Goal: Navigation & Orientation: Find specific page/section

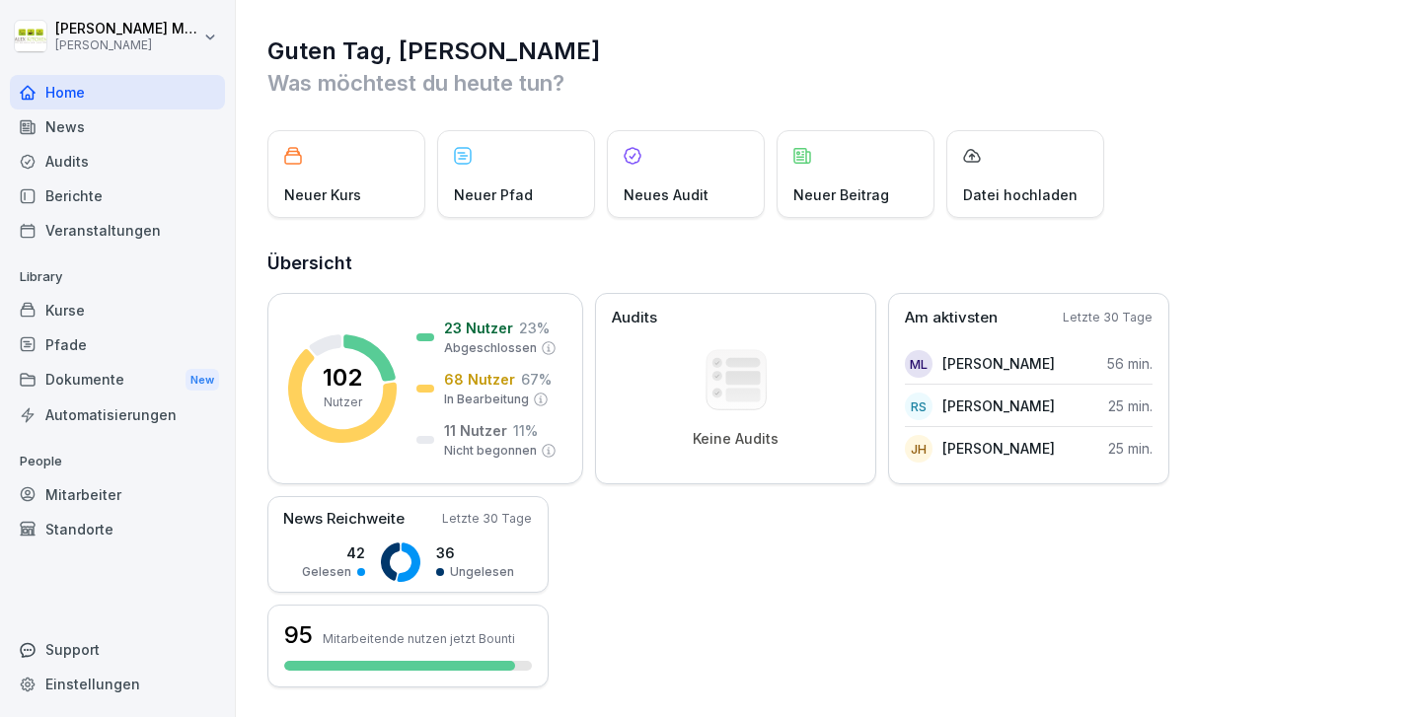
click at [137, 99] on div "Home" at bounding box center [117, 92] width 215 height 35
click at [93, 28] on html "Alexander Müller Alex Kitchen Home News Audits Berichte Veranstaltungen Library…" at bounding box center [708, 358] width 1416 height 717
